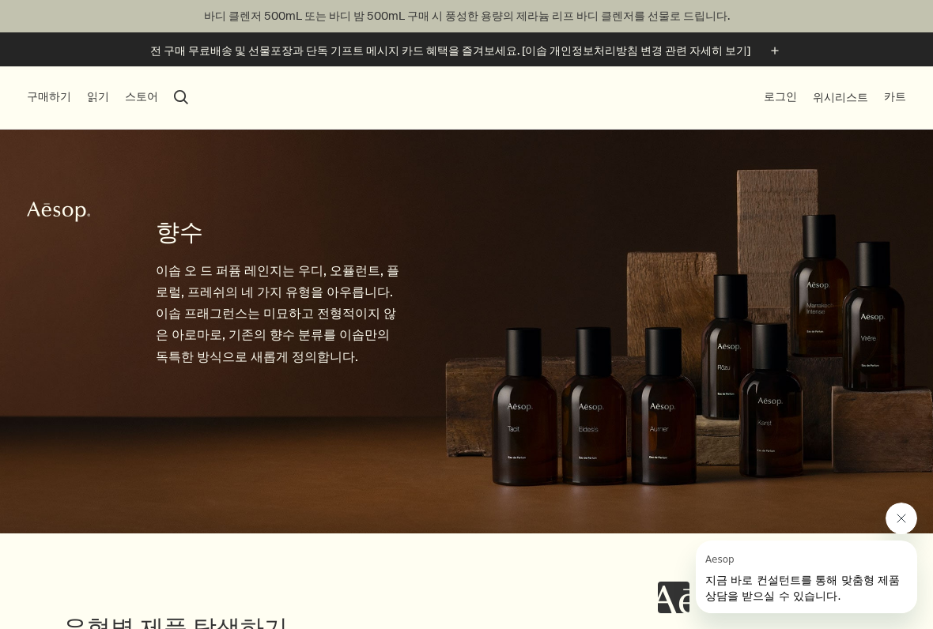
click at [174, 91] on button "search 검색" at bounding box center [181, 97] width 14 height 14
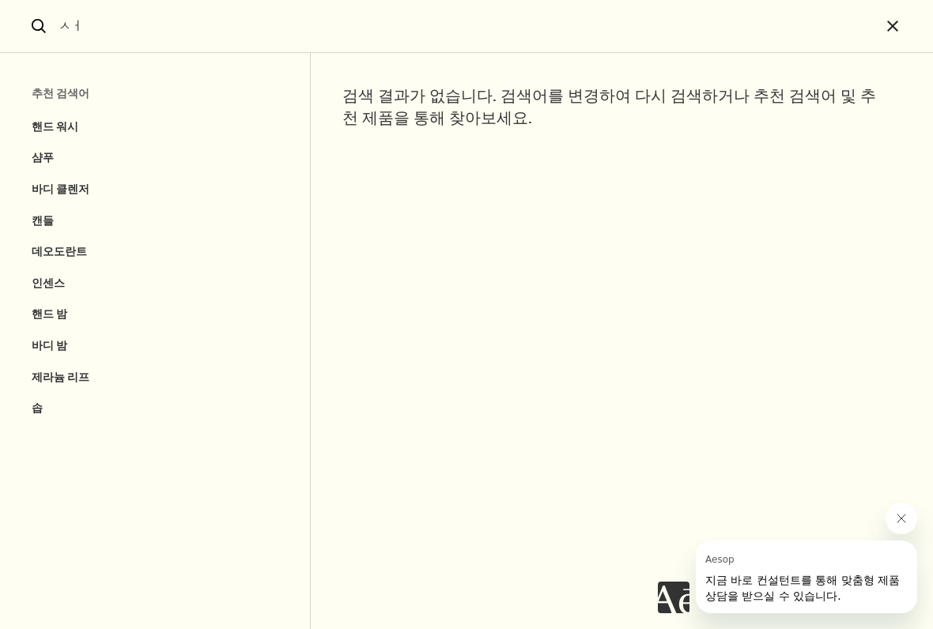
type input "ㅅ"
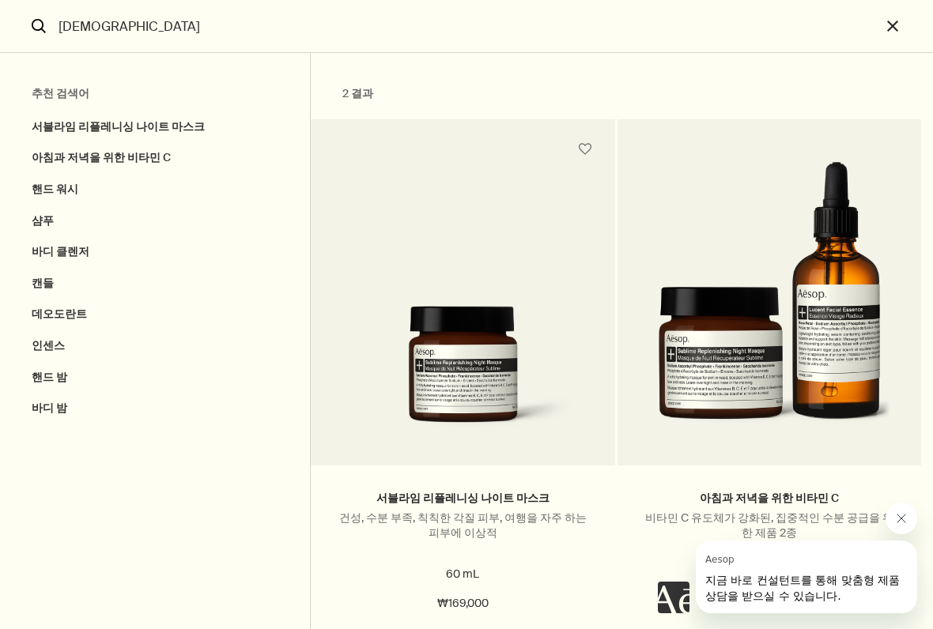
click at [145, 123] on button "서블라임 리플레니싱 나이트 마스크" at bounding box center [155, 124] width 310 height 40
type input "서블라임 리플레니싱 나이트 마스크"
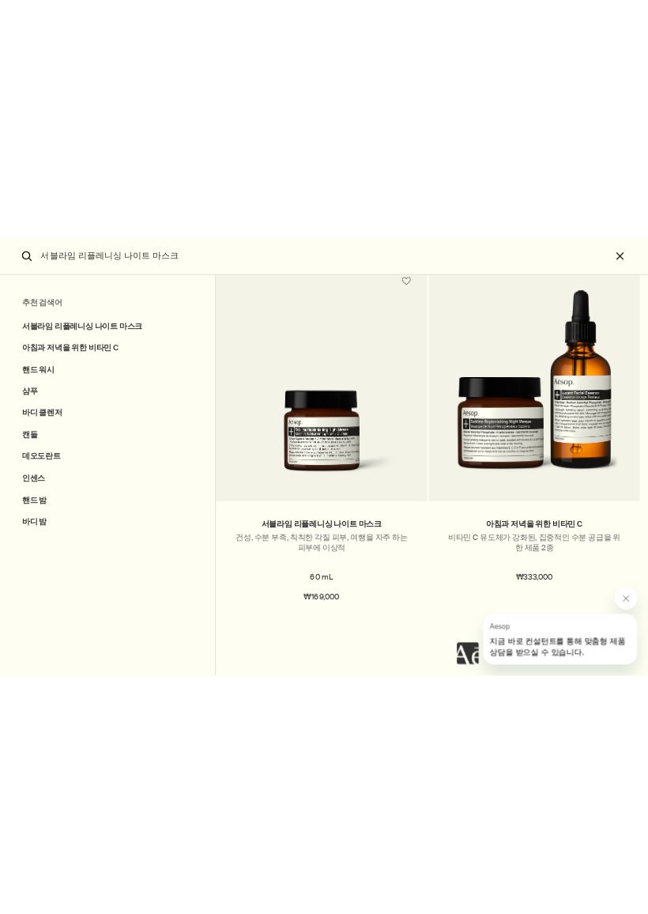
scroll to position [91, 0]
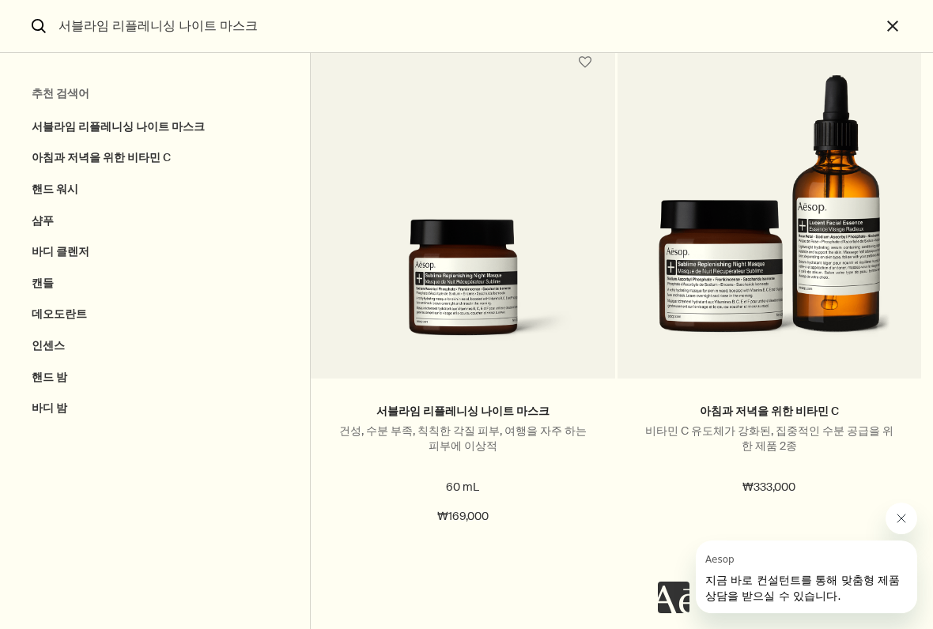
click at [401, 500] on div "60 mL ₩169,000" at bounding box center [462, 502] width 256 height 49
click at [66, 2] on input "서블라임 리플레니싱 나이트 마스크" at bounding box center [466, 26] width 829 height 52
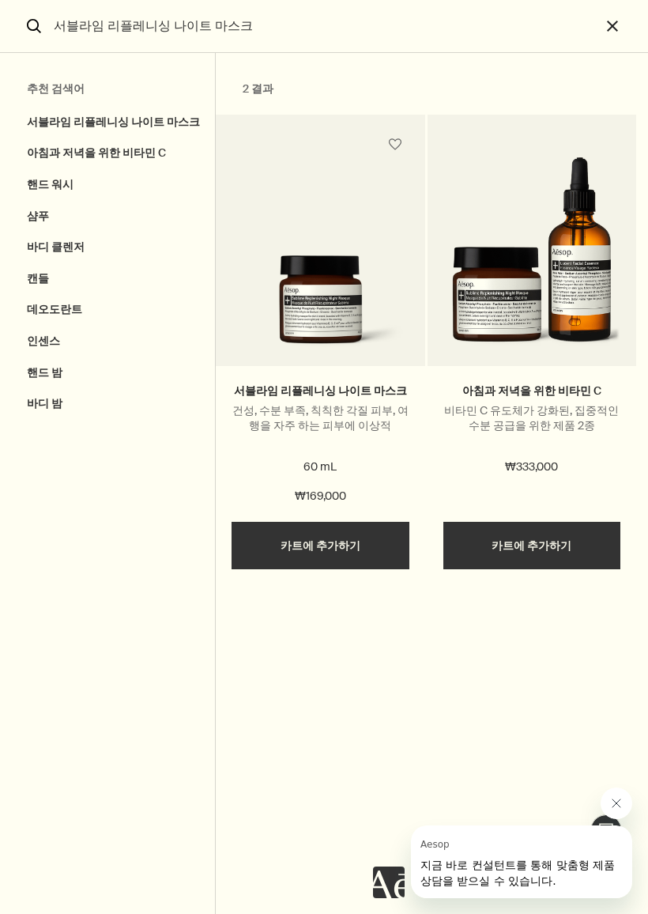
scroll to position [0, 327]
click at [636, 366] on link "검색" at bounding box center [532, 261] width 209 height 209
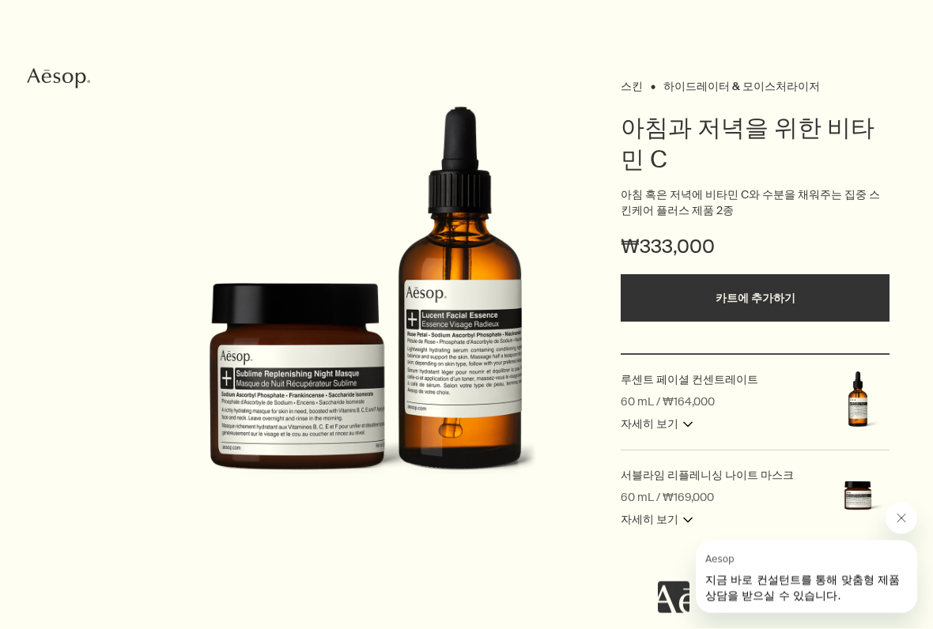
scroll to position [134, 0]
